Goal: Task Accomplishment & Management: Use online tool/utility

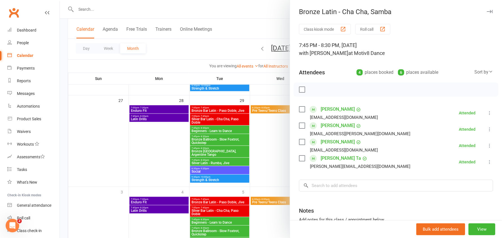
click at [486, 11] on icon "button" at bounding box center [489, 11] width 6 height 3
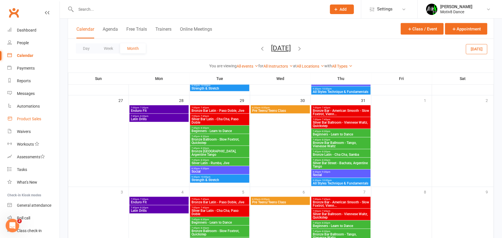
click at [34, 119] on div "Product Sales" at bounding box center [29, 119] width 24 height 5
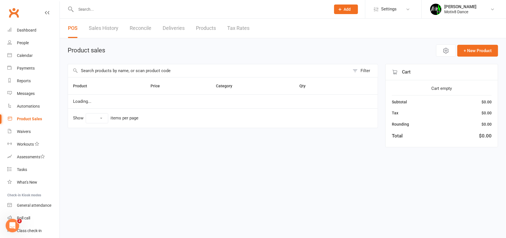
select select "10"
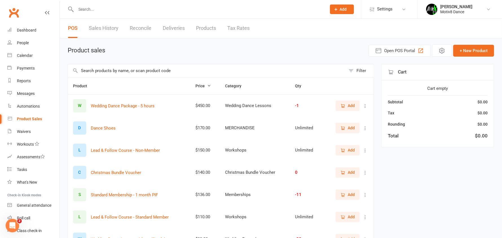
click at [105, 29] on link "Sales History" at bounding box center [104, 28] width 30 height 19
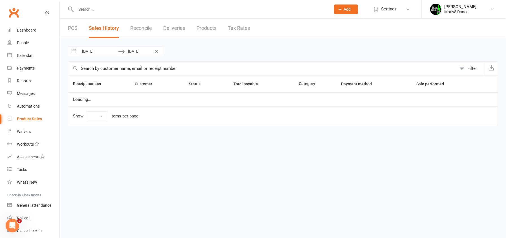
select select "100"
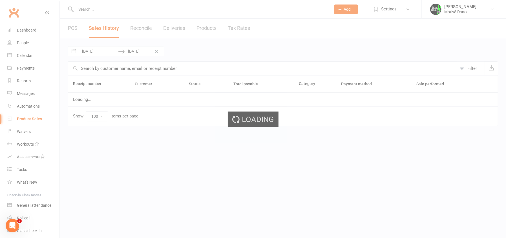
click at [79, 30] on div "Loading" at bounding box center [253, 119] width 506 height 238
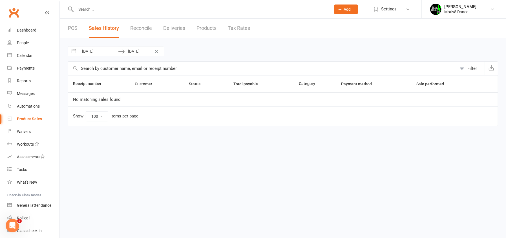
click at [72, 29] on link "POS" at bounding box center [73, 28] width 10 height 19
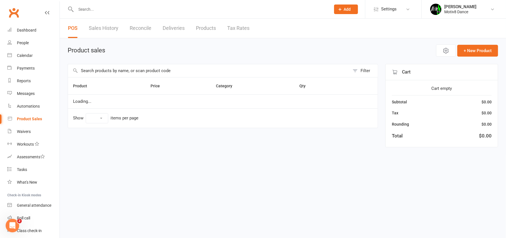
select select "10"
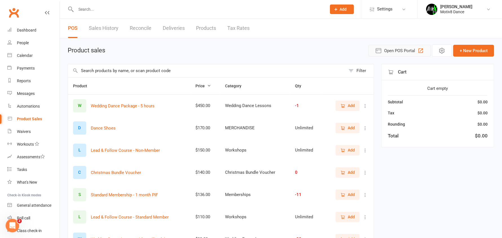
click at [403, 50] on span "Open POS Portal" at bounding box center [399, 50] width 31 height 7
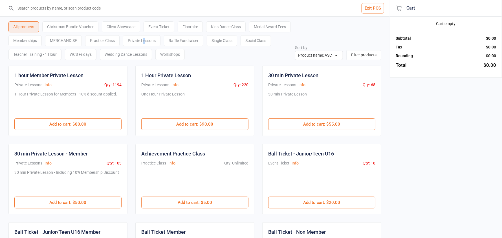
click at [160, 37] on div "Private Lessons" at bounding box center [141, 40] width 37 height 11
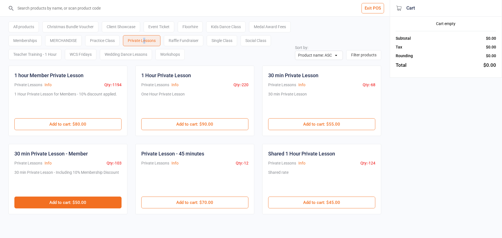
click at [77, 204] on button "Add to cart : $50.00" at bounding box center [67, 203] width 107 height 12
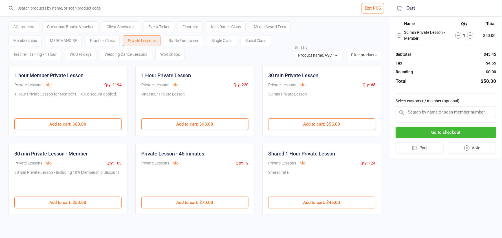
click at [413, 112] on input "text" at bounding box center [445, 112] width 100 height 12
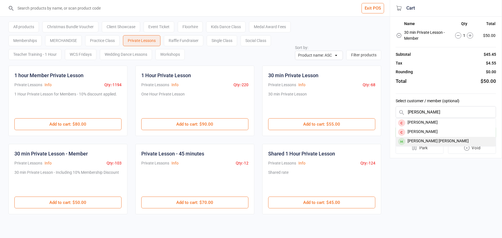
type input "nichola"
click at [435, 140] on div "Nicholas Foster klein" at bounding box center [446, 141] width 100 height 9
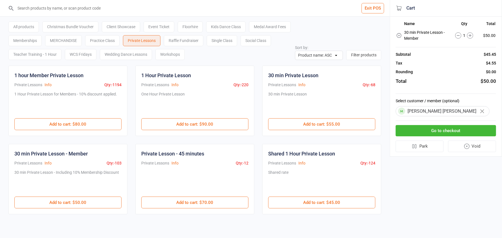
click at [430, 131] on button "Go to checkout" at bounding box center [445, 131] width 100 height 12
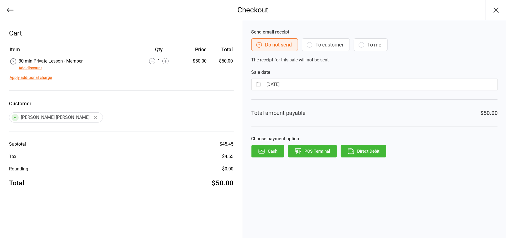
click at [322, 148] on button "POS Terminal" at bounding box center [312, 151] width 49 height 12
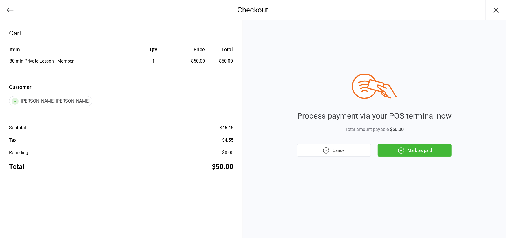
click at [437, 152] on button "Mark as paid" at bounding box center [415, 150] width 74 height 12
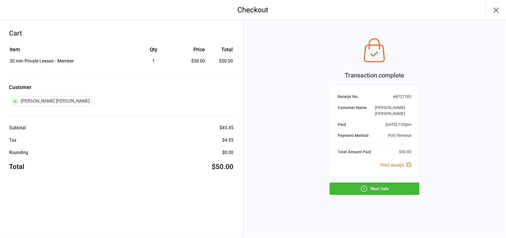
click at [377, 183] on button "Next Sale" at bounding box center [374, 189] width 90 height 12
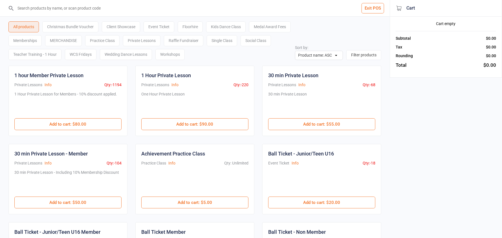
click at [249, 32] on div "Medal Award Fees" at bounding box center [270, 26] width 42 height 11
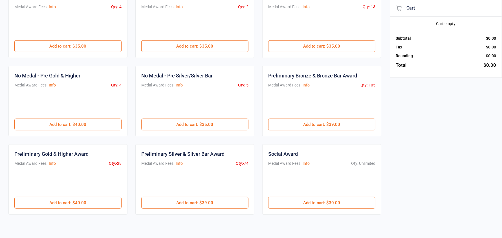
scroll to position [163, 0]
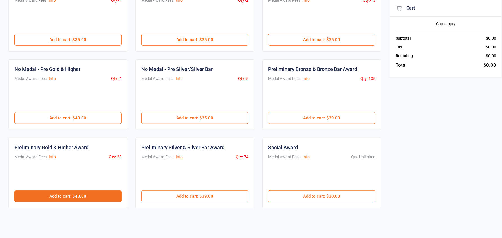
click at [76, 196] on button "Add to cart : $40.00" at bounding box center [67, 196] width 107 height 12
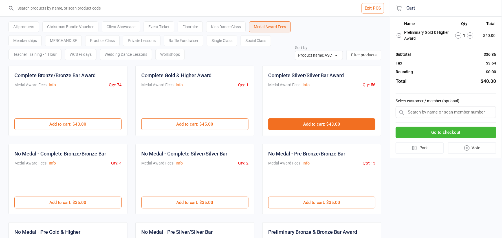
click at [332, 123] on button "Add to cart : $43.00" at bounding box center [321, 124] width 107 height 12
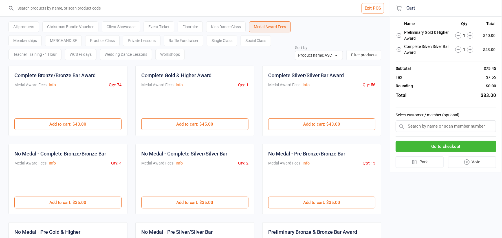
click at [439, 127] on input "text" at bounding box center [445, 126] width 100 height 12
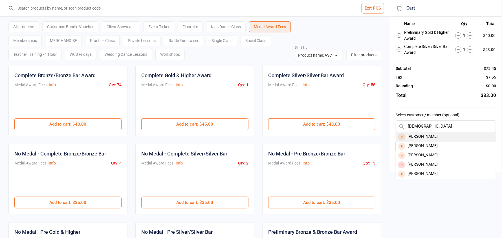
type input "kath"
click at [433, 137] on div "Kathleen Johnson" at bounding box center [446, 136] width 100 height 9
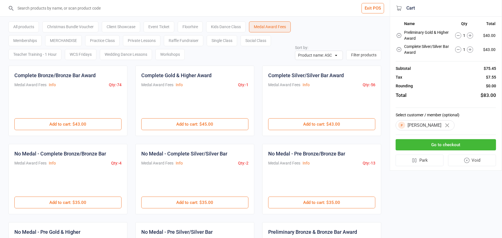
click at [434, 145] on button "Go to checkout" at bounding box center [445, 145] width 100 height 12
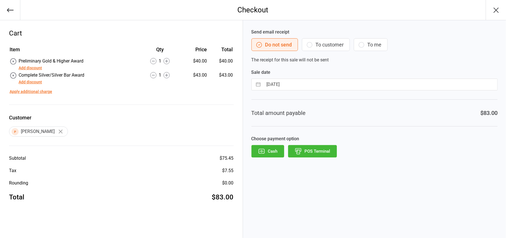
click at [318, 150] on button "POS Terminal" at bounding box center [312, 151] width 49 height 12
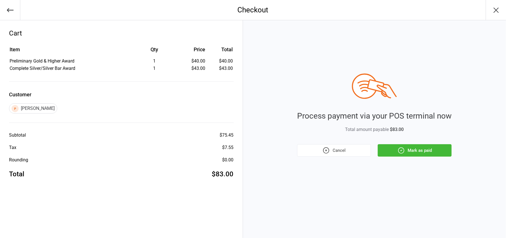
click at [437, 147] on button "Mark as paid" at bounding box center [415, 150] width 74 height 12
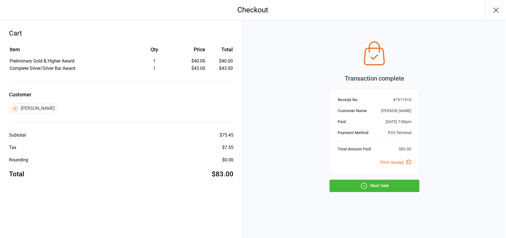
click at [392, 184] on button "Next Sale" at bounding box center [374, 186] width 90 height 12
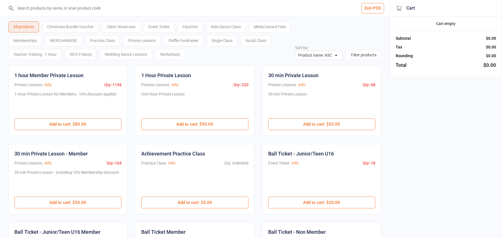
click at [249, 32] on div "Medal Award Fees" at bounding box center [270, 26] width 42 height 11
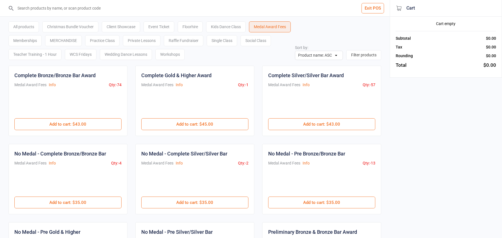
click at [382, 8] on button "Exit POS" at bounding box center [372, 8] width 23 height 10
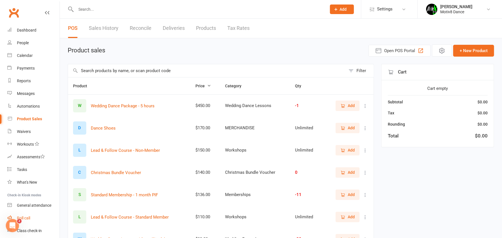
click at [29, 216] on div "Roll call" at bounding box center [23, 218] width 13 height 5
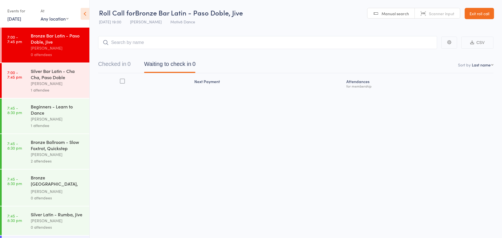
click at [167, 45] on input "search" at bounding box center [267, 42] width 339 height 13
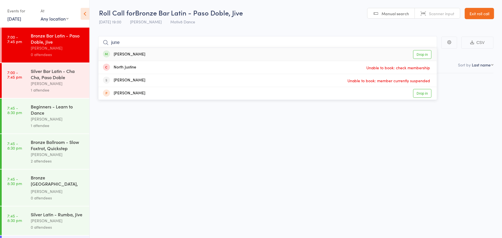
type input "june"
click at [153, 56] on div "June wilkins Drop in" at bounding box center [267, 54] width 338 height 13
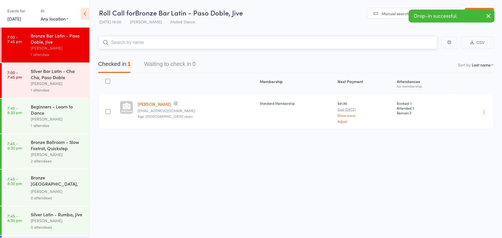
click at [148, 43] on input "search" at bounding box center [267, 42] width 339 height 13
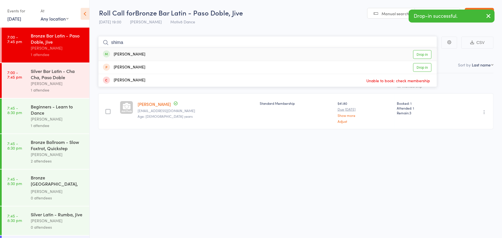
type input "shima"
click at [144, 54] on div "Shima Hamidi Drop in" at bounding box center [267, 54] width 338 height 13
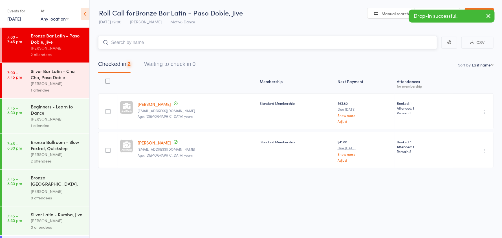
click at [140, 42] on input "search" at bounding box center [267, 42] width 339 height 13
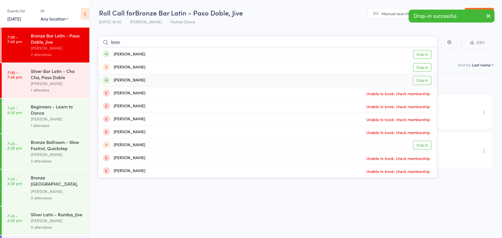
type input "bren"
click at [138, 81] on div "Brendan Smith" at bounding box center [124, 80] width 42 height 6
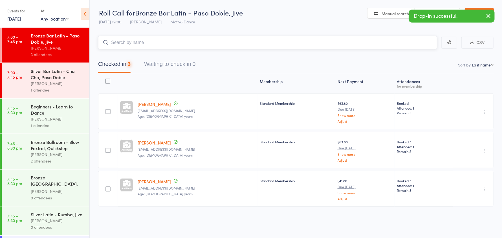
click at [124, 45] on input "search" at bounding box center [267, 42] width 339 height 13
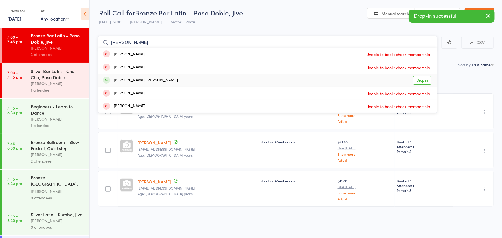
type input "nichol"
click at [133, 82] on div "Nicholas Foster klein" at bounding box center [140, 80] width 75 height 6
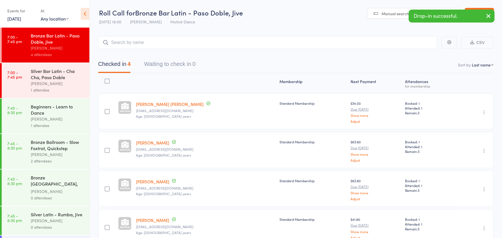
click at [50, 86] on div "[PERSON_NAME]" at bounding box center [58, 83] width 54 height 6
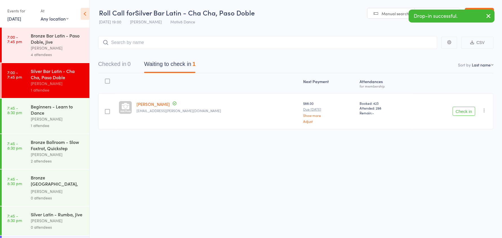
click at [460, 110] on button "Check in" at bounding box center [463, 111] width 23 height 9
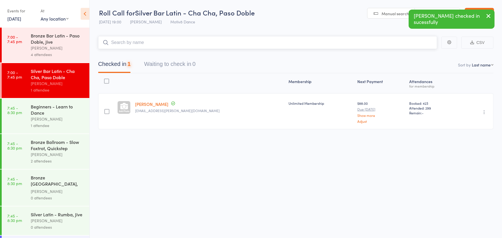
click at [133, 44] on input "search" at bounding box center [267, 42] width 339 height 13
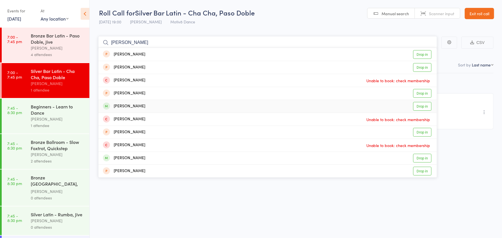
type input "sarah"
click at [137, 107] on div "Brener Sarah" at bounding box center [124, 106] width 42 height 6
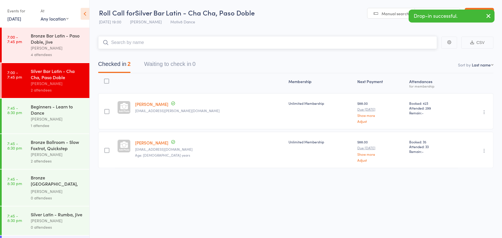
click at [119, 45] on input "search" at bounding box center [267, 42] width 339 height 13
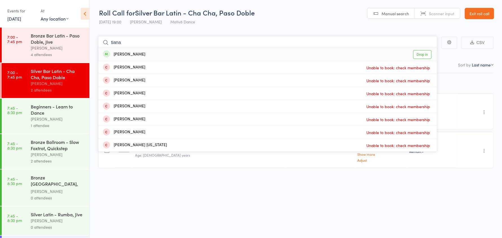
type input "tiana"
click at [125, 56] on div "Tiana Marshall" at bounding box center [124, 54] width 42 height 6
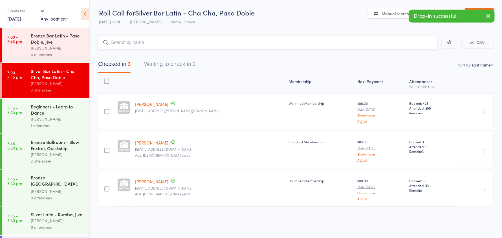
click at [131, 42] on input "search" at bounding box center [267, 42] width 339 height 13
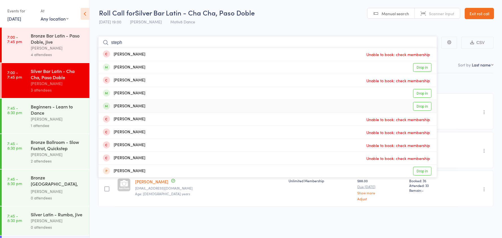
type input "steph"
click at [142, 106] on div "[PERSON_NAME]" at bounding box center [124, 106] width 42 height 6
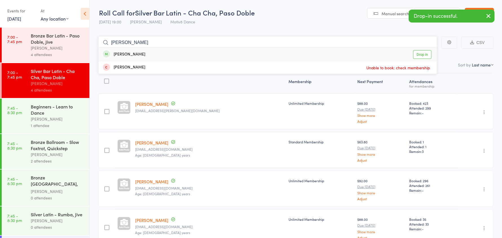
type input "victor"
click at [132, 55] on div "Salgado Victor" at bounding box center [124, 54] width 42 height 6
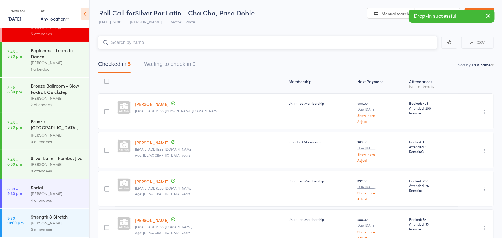
scroll to position [64, 0]
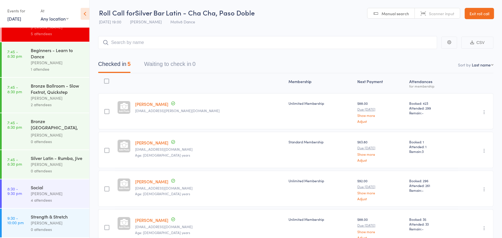
click at [54, 187] on div "Social" at bounding box center [58, 187] width 54 height 6
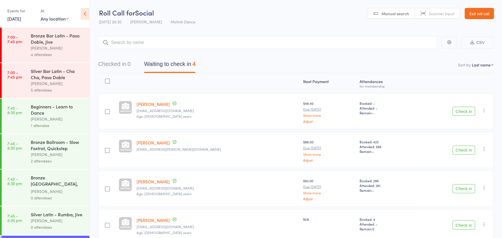
click at [460, 148] on button "Check in" at bounding box center [463, 150] width 23 height 9
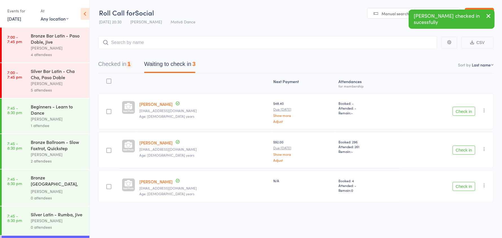
click at [460, 148] on button "Check in" at bounding box center [463, 150] width 23 height 9
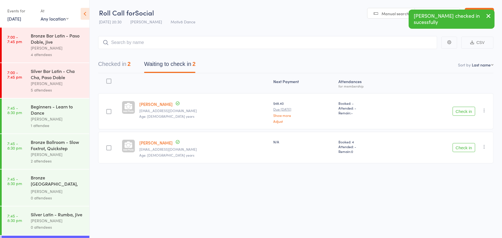
click at [55, 116] on div "Beginners - Learn to Dance" at bounding box center [58, 109] width 54 height 12
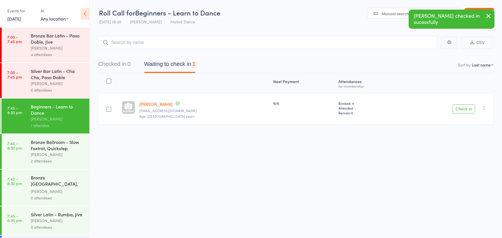
click at [484, 106] on icon "button" at bounding box center [484, 108] width 6 height 6
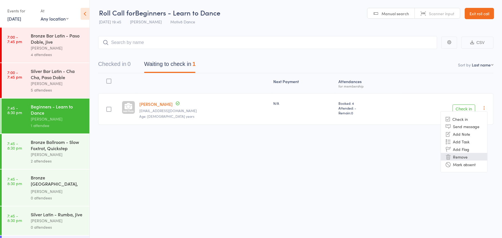
click at [465, 155] on li "Remove" at bounding box center [463, 157] width 46 height 8
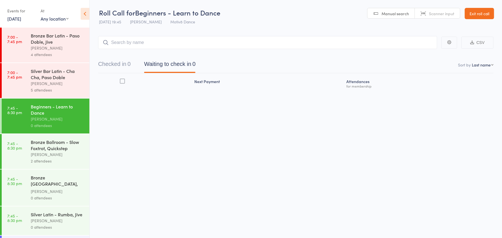
click at [43, 195] on div "Tina Sparkle" at bounding box center [58, 191] width 54 height 6
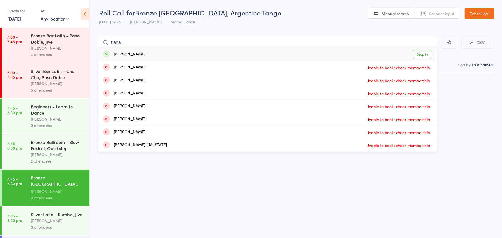
type input "tiana"
click at [174, 54] on div "Tiana Marshall Drop in" at bounding box center [267, 54] width 338 height 13
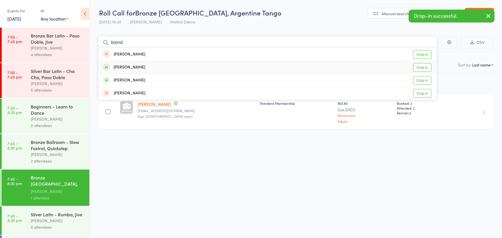
type input "brend"
click at [162, 69] on div "Brendan Smith Drop in" at bounding box center [267, 67] width 338 height 13
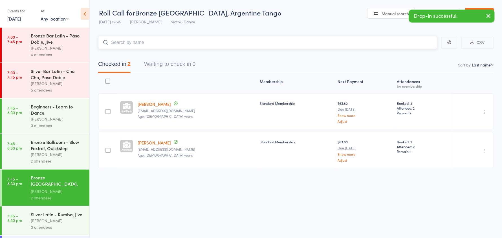
click at [167, 43] on input "search" at bounding box center [267, 42] width 339 height 13
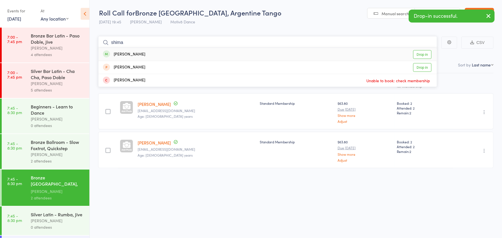
type input "shima"
click at [155, 54] on div "Shima Hamidi Drop in" at bounding box center [267, 54] width 338 height 13
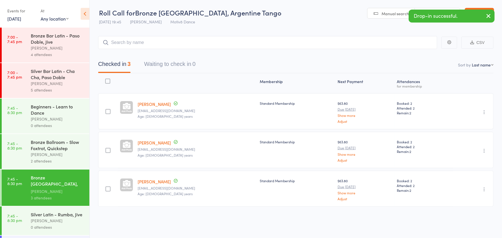
click at [49, 155] on div "[PERSON_NAME]" at bounding box center [58, 154] width 54 height 6
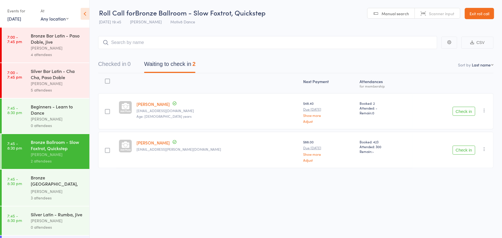
click at [470, 152] on button "Check in" at bounding box center [463, 150] width 23 height 9
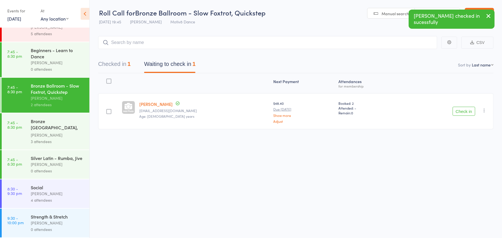
scroll to position [64, 0]
click at [39, 159] on div "Silver Latin - Rumba, Jive" at bounding box center [58, 158] width 54 height 6
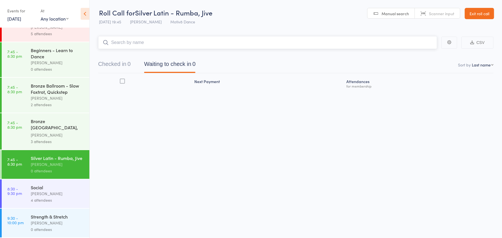
scroll to position [64, 0]
click at [52, 192] on div "[PERSON_NAME]" at bounding box center [58, 193] width 54 height 6
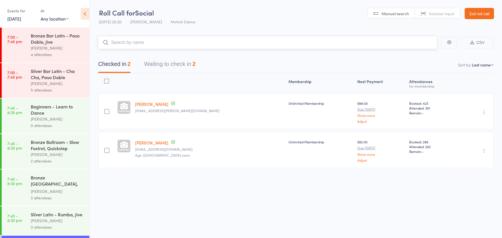
click at [115, 64] on button "Checked in 2" at bounding box center [114, 65] width 32 height 15
click at [473, 11] on link "Exit roll call" at bounding box center [478, 13] width 29 height 11
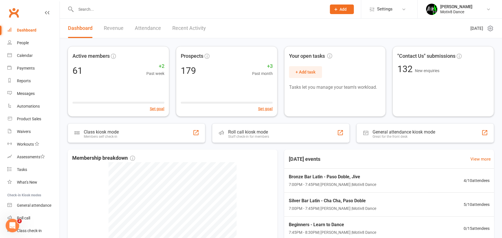
click at [85, 5] on input "text" at bounding box center [198, 9] width 248 height 8
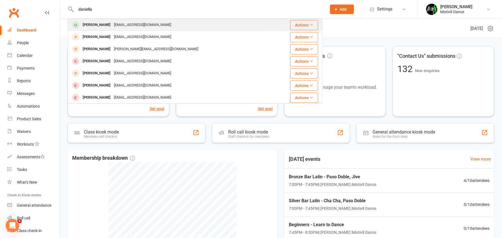
type input "daniella"
click at [92, 26] on div "[PERSON_NAME]" at bounding box center [96, 25] width 31 height 8
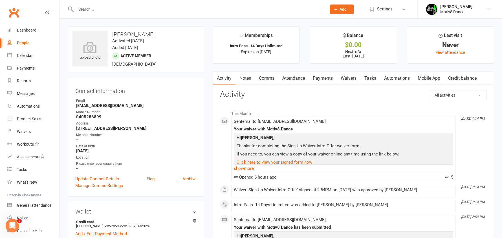
click at [104, 8] on input "text" at bounding box center [198, 9] width 248 height 8
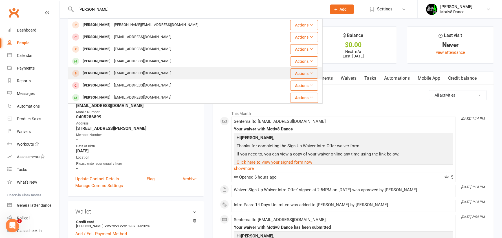
type input "[PERSON_NAME]"
click at [101, 74] on div "[PERSON_NAME]" at bounding box center [96, 73] width 31 height 8
